Goal: Task Accomplishment & Management: Use online tool/utility

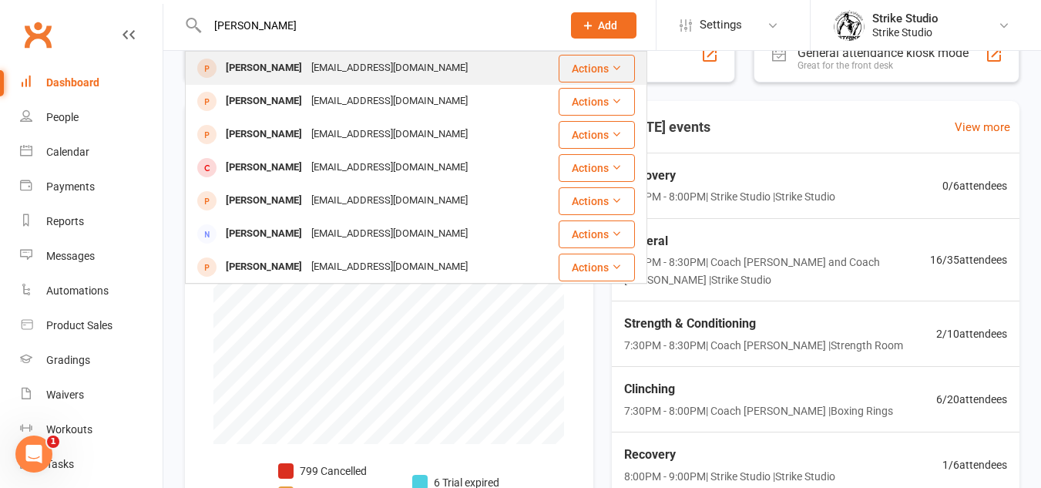
type input "Katie Vo"
click at [307, 66] on div "kt.vo@live.com.au" at bounding box center [390, 68] width 166 height 22
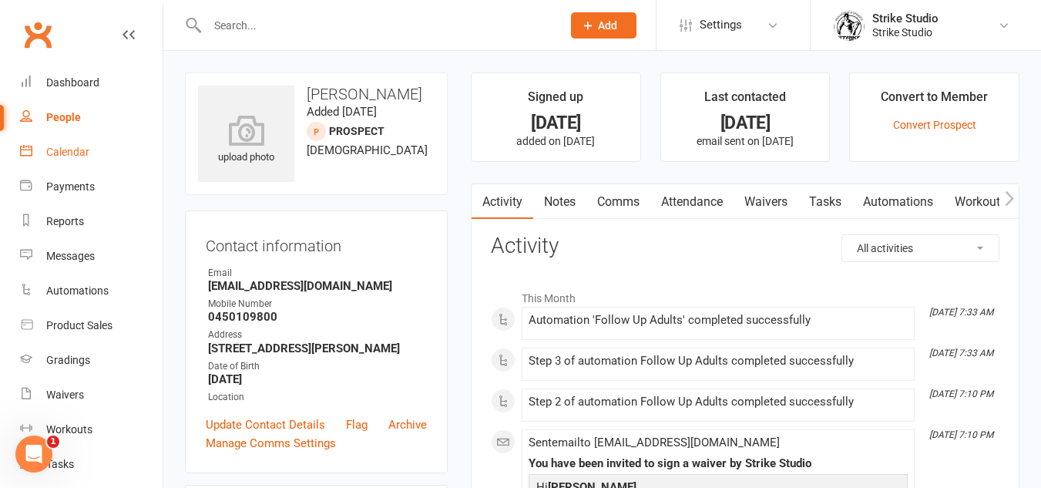
click at [82, 151] on div "Calendar" at bounding box center [67, 152] width 43 height 12
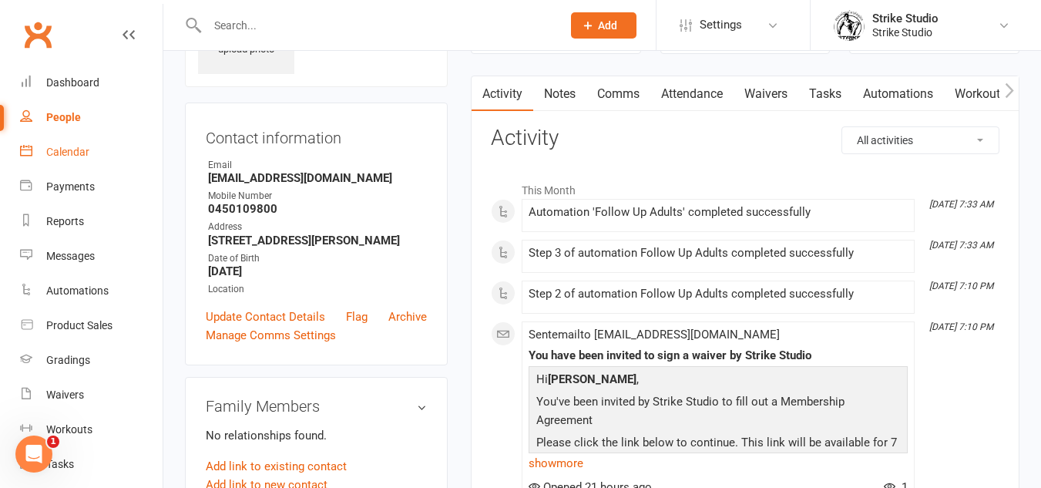
scroll to position [77, 0]
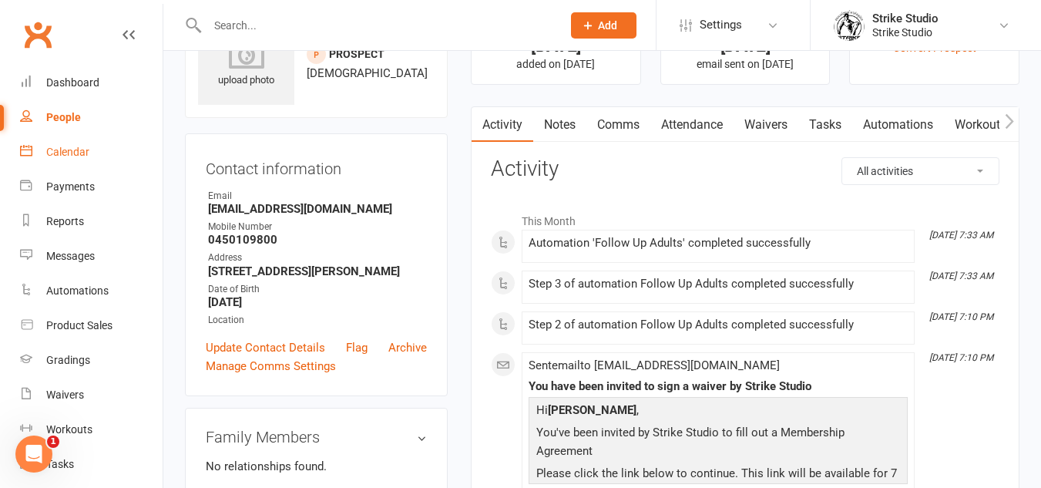
click at [77, 155] on div "Calendar" at bounding box center [67, 152] width 43 height 12
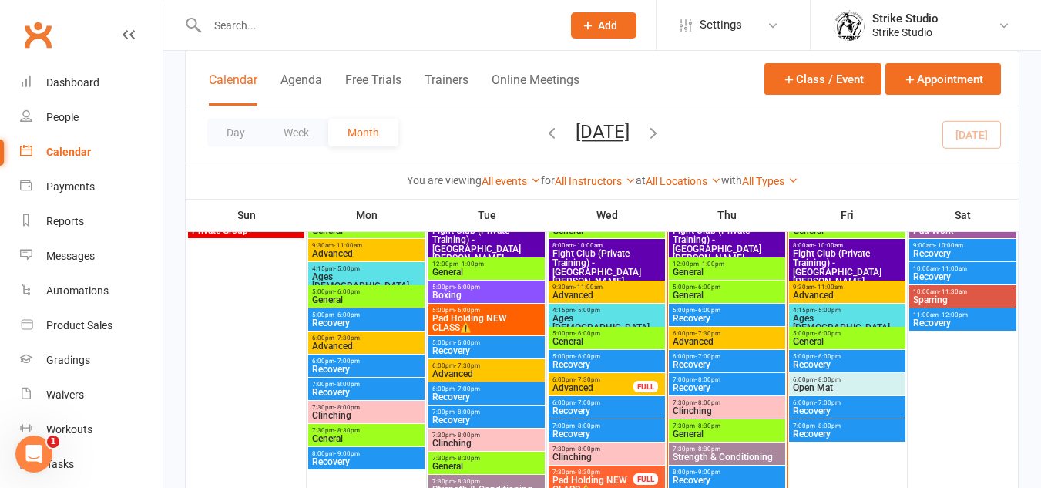
scroll to position [771, 0]
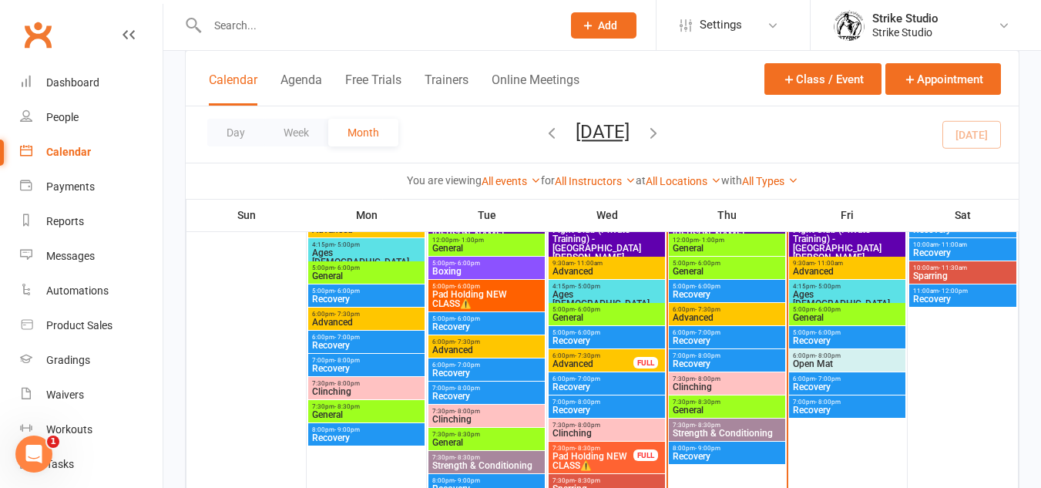
click at [708, 404] on span "- 8:30pm" at bounding box center [707, 402] width 25 height 7
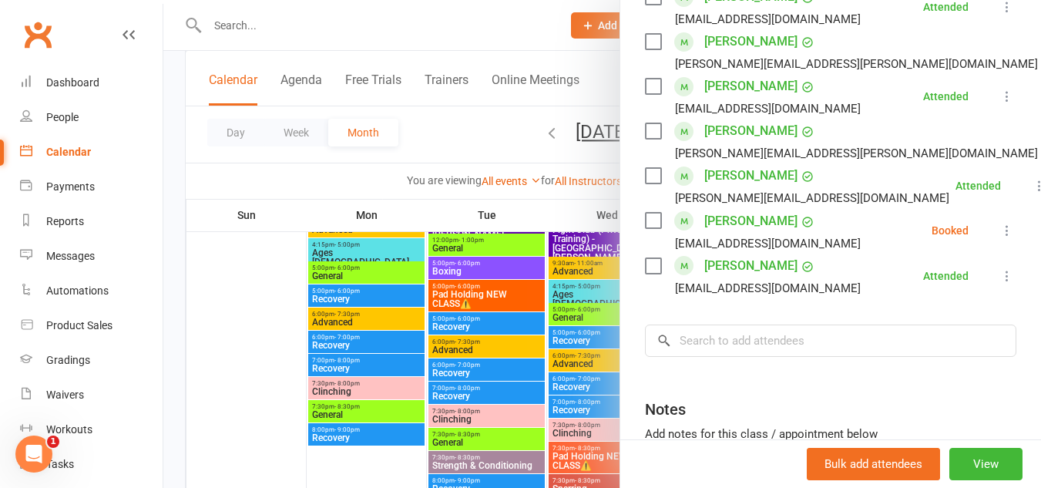
drag, startPoint x: 990, startPoint y: 227, endPoint x: 702, endPoint y: 220, distance: 287.6
drag, startPoint x: 702, startPoint y: 220, endPoint x: 978, endPoint y: 231, distance: 276.2
click at [1000, 231] on icon at bounding box center [1007, 230] width 15 height 15
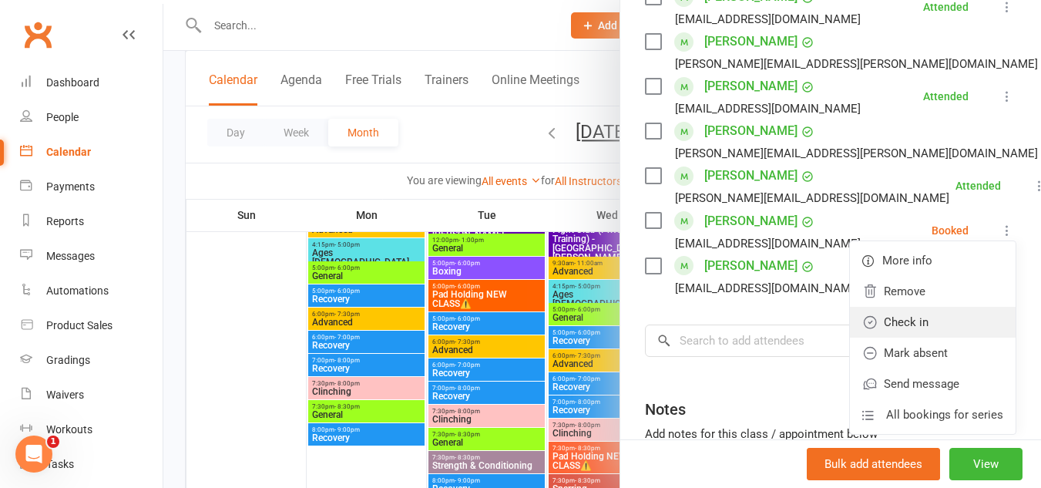
click at [916, 311] on link "Check in" at bounding box center [933, 322] width 166 height 31
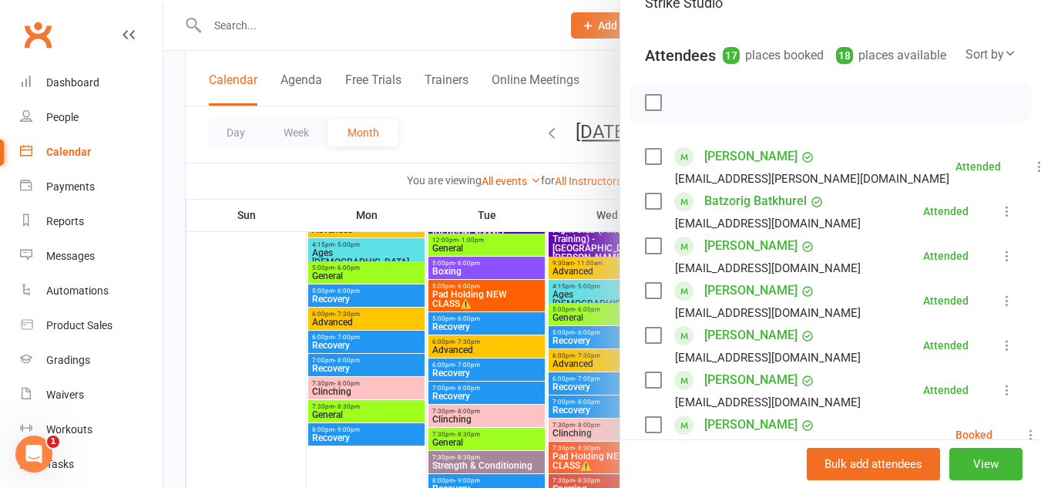
scroll to position [154, 0]
